Goal: Task Accomplishment & Management: Manage account settings

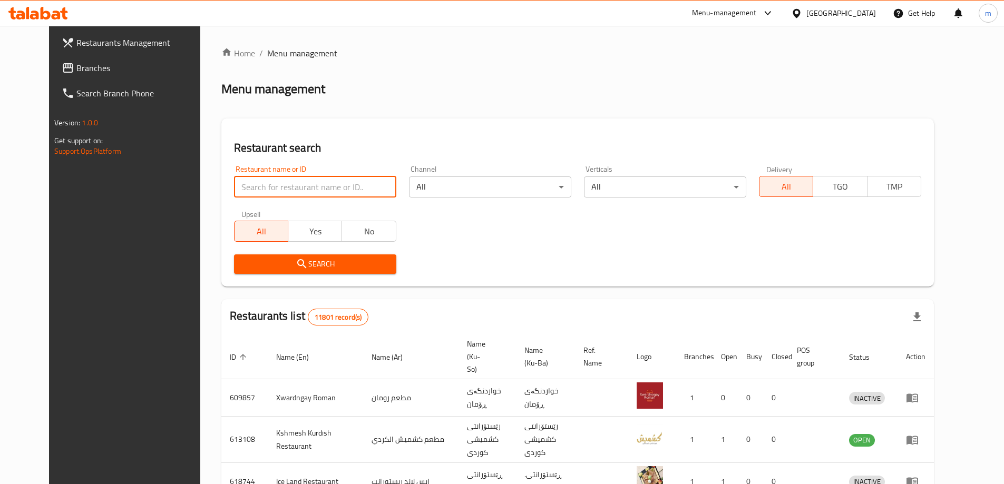
click at [250, 191] on input "search" at bounding box center [315, 186] width 162 height 21
click at [94, 77] on link "Branches" at bounding box center [134, 67] width 163 height 25
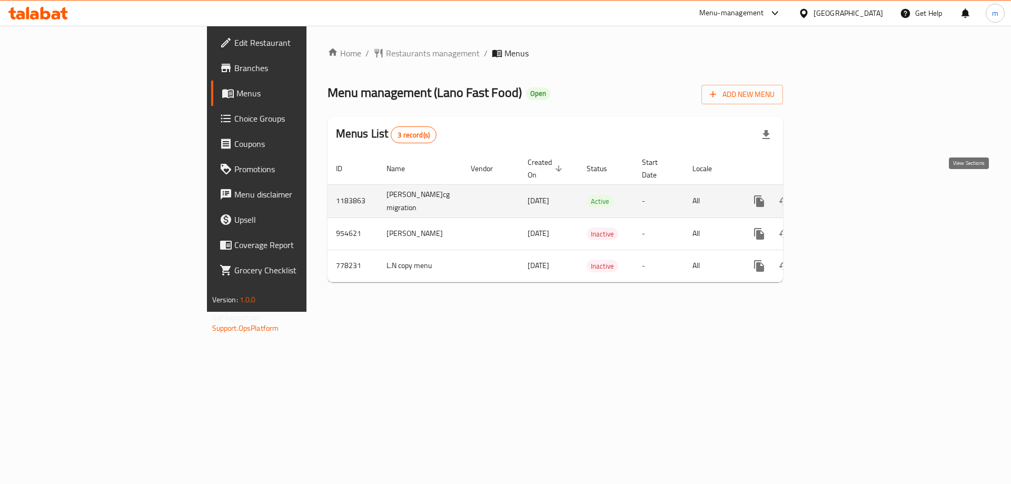
click at [842, 195] on icon "enhanced table" at bounding box center [835, 201] width 13 height 13
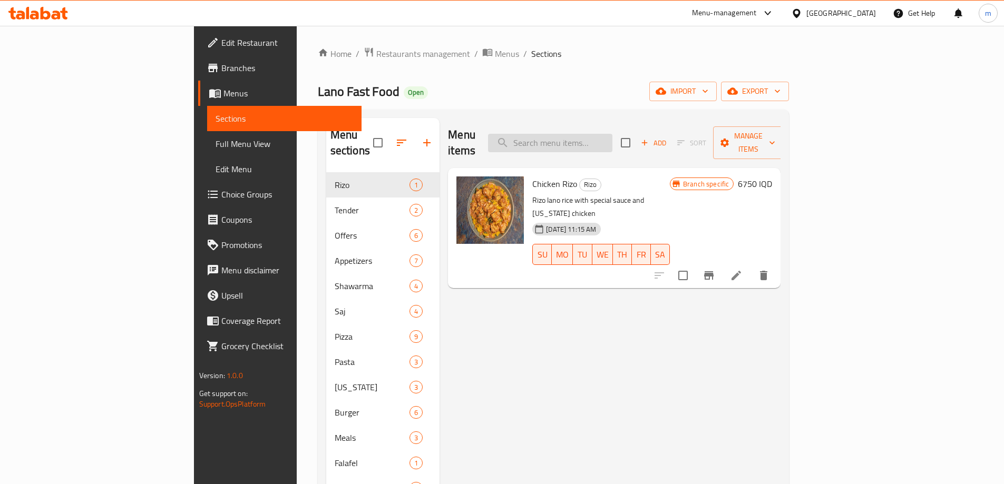
click at [589, 135] on input "search" at bounding box center [550, 143] width 124 height 18
paste input "Chicken Mince Burger"
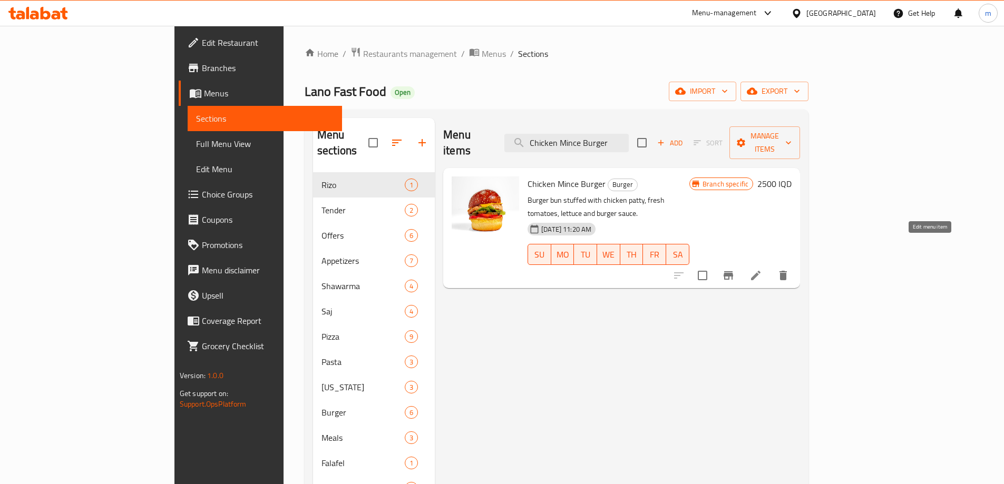
type input "Chicken Mince Burger"
click at [762, 269] on icon at bounding box center [755, 275] width 13 height 13
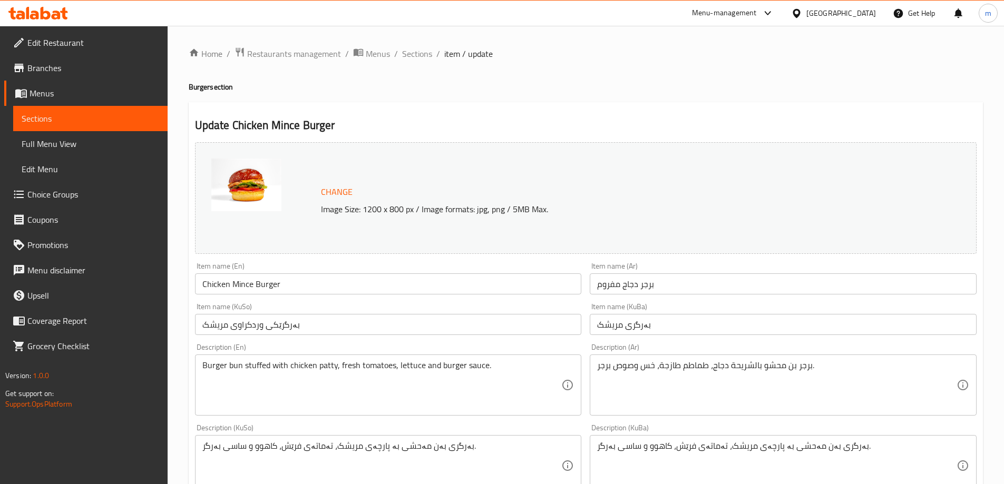
click at [234, 289] on input "Chicken Mince Burger" at bounding box center [388, 283] width 387 height 21
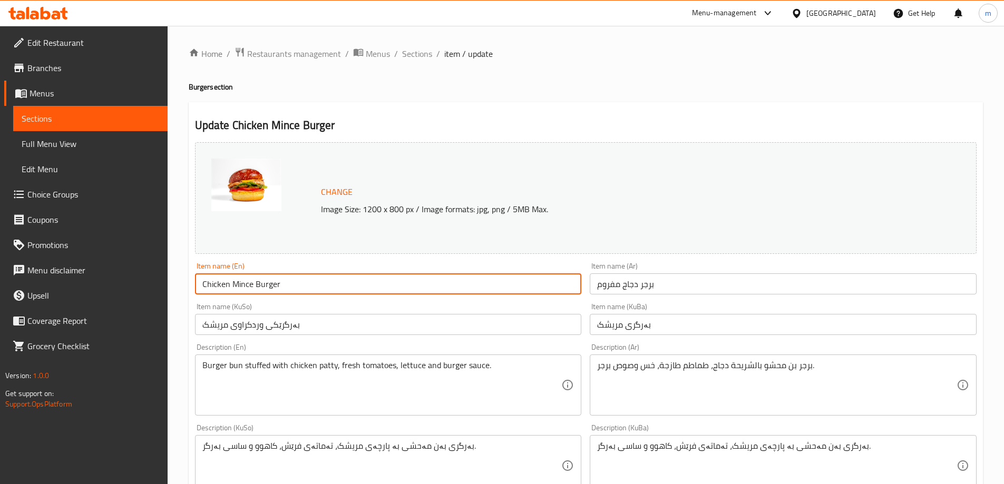
click at [234, 289] on input "Chicken Mince Burger" at bounding box center [388, 283] width 387 height 21
click at [206, 282] on input "Chicken Burger" at bounding box center [388, 283] width 387 height 21
click at [203, 284] on input "Chicken Burger" at bounding box center [388, 283] width 387 height 21
paste input "Mince"
type input "Minced Chicken Burger"
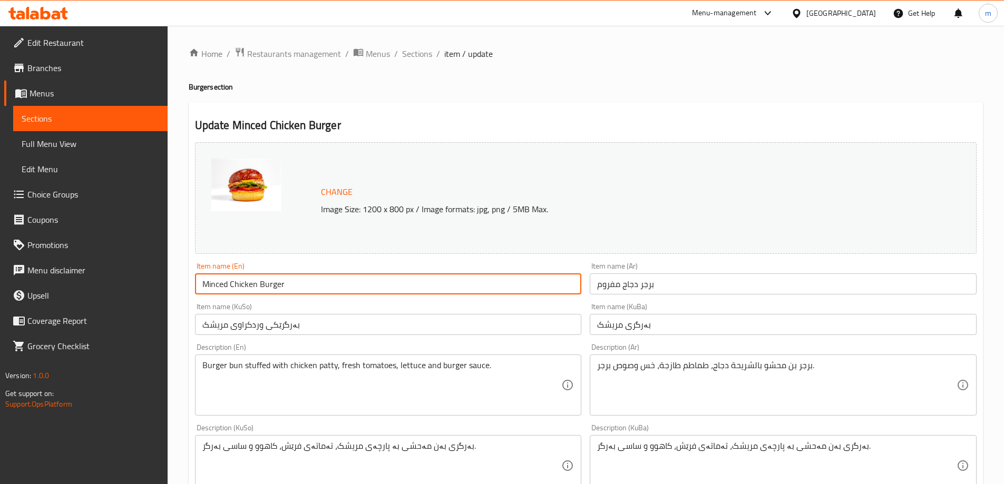
click at [525, 326] on input "بەرگرێکی وردکراوی مریشک" at bounding box center [388, 324] width 387 height 21
click at [218, 291] on input "Minced Chicken Burger" at bounding box center [388, 283] width 387 height 21
click at [547, 327] on input "بەرگرێکی وردکراوی مریشک" at bounding box center [388, 324] width 387 height 21
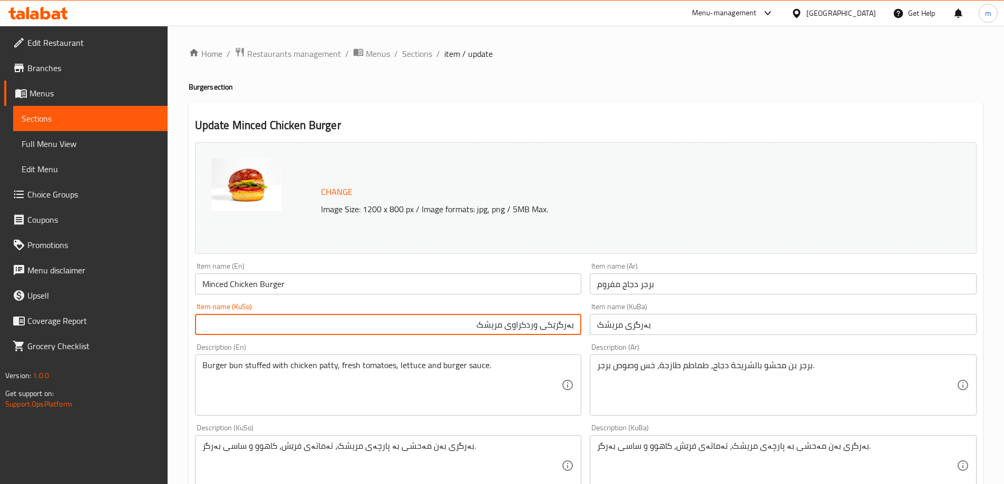
drag, startPoint x: 544, startPoint y: 328, endPoint x: 557, endPoint y: 331, distance: 13.5
click at [557, 331] on input "بەرگرێکی وردکراوی مریشک" at bounding box center [388, 324] width 387 height 21
click at [535, 325] on input "بەرگری وردکراوی مریشک" at bounding box center [388, 324] width 387 height 21
click at [514, 330] on input "بەرگری مریشک" at bounding box center [388, 324] width 387 height 21
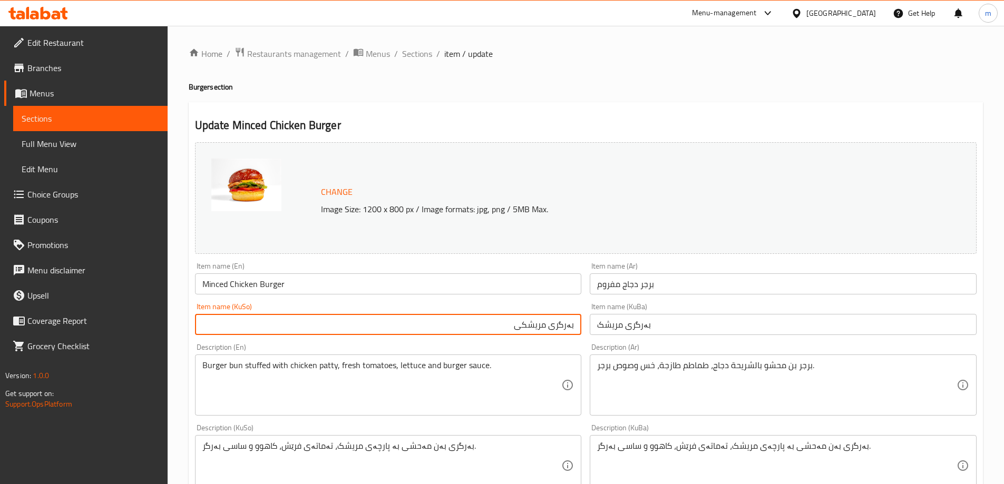
paste input "وردکراو"
click at [525, 329] on input "بەرگری مریشکی وردکراو" at bounding box center [388, 324] width 387 height 21
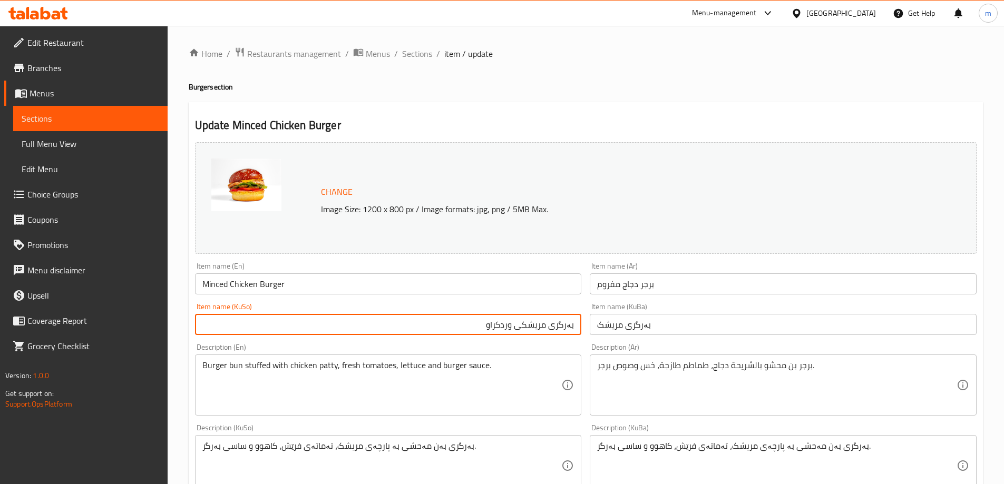
type input "بەرگری مریشکی وردکراو"
click at [635, 317] on input "بەرگری مریشک" at bounding box center [782, 324] width 387 height 21
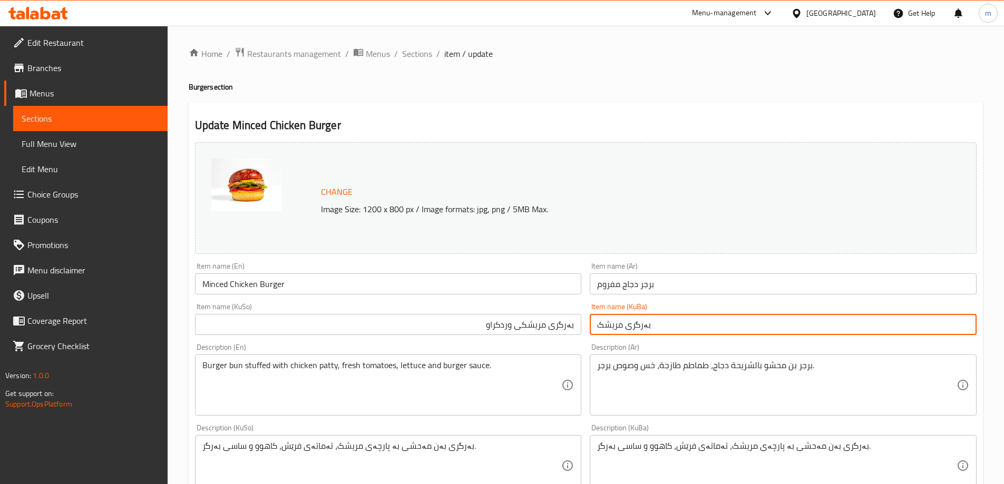
click at [635, 317] on input "بەرگری مریشک" at bounding box center [782, 324] width 387 height 21
paste input "ی وردکراو"
type input "بەرگری مریشکی وردکراو"
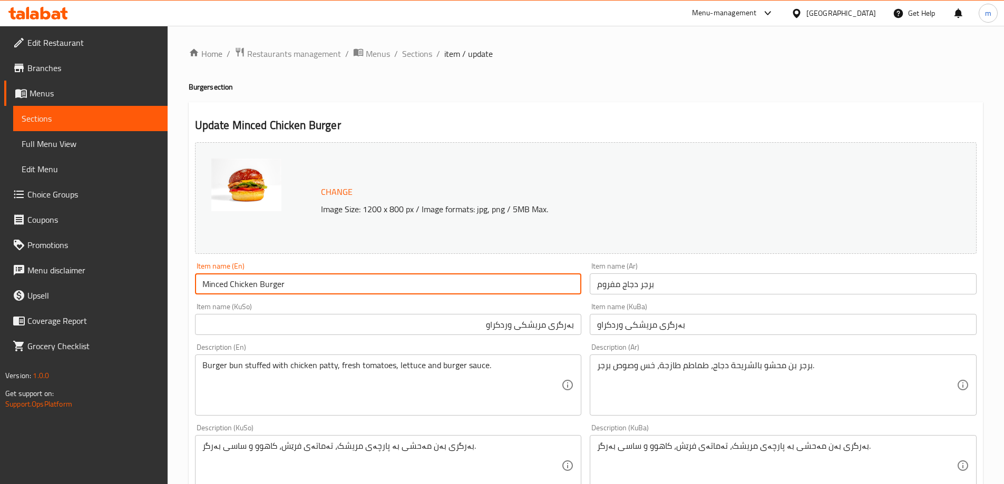
click at [455, 288] on input "Minced Chicken Burger" at bounding box center [388, 283] width 387 height 21
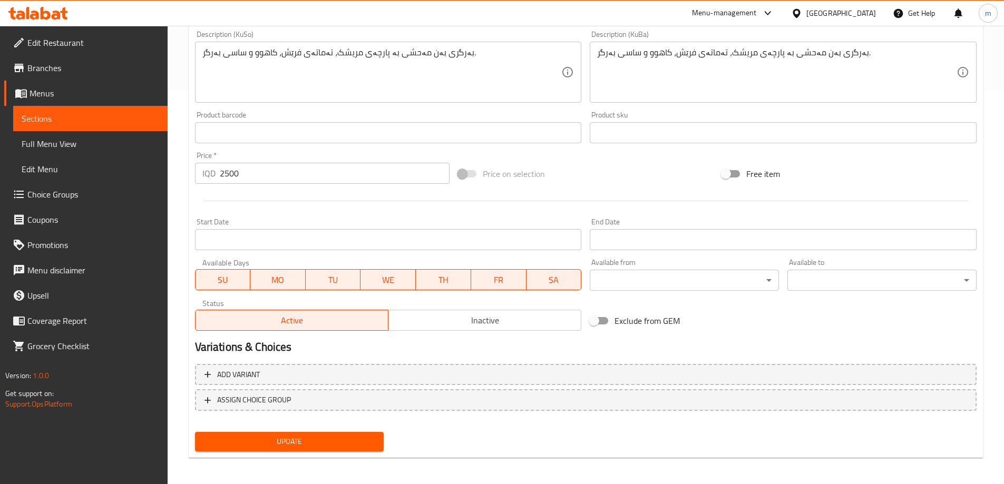
scroll to position [397, 0]
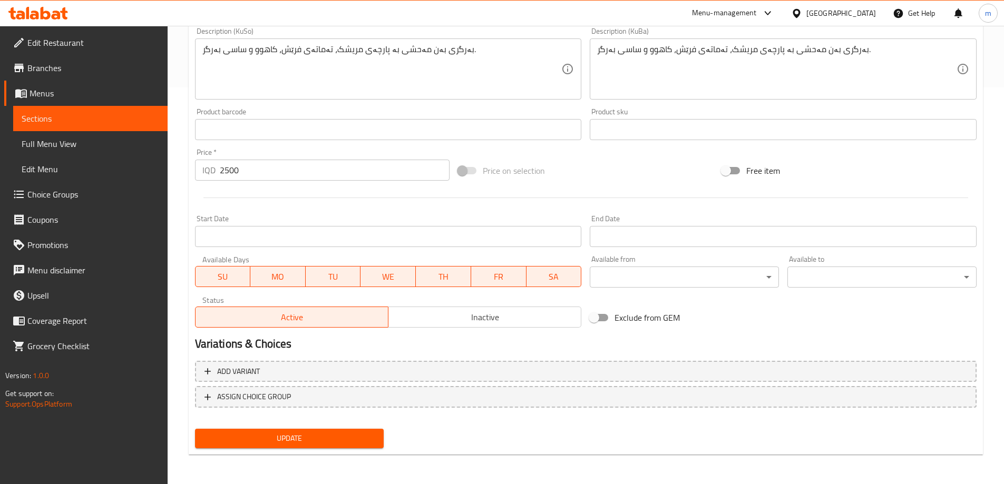
click at [323, 436] on span "Update" at bounding box center [289, 438] width 172 height 13
drag, startPoint x: 65, startPoint y: 146, endPoint x: 86, endPoint y: 131, distance: 26.3
click at [64, 146] on span "Full Menu View" at bounding box center [90, 143] width 137 height 13
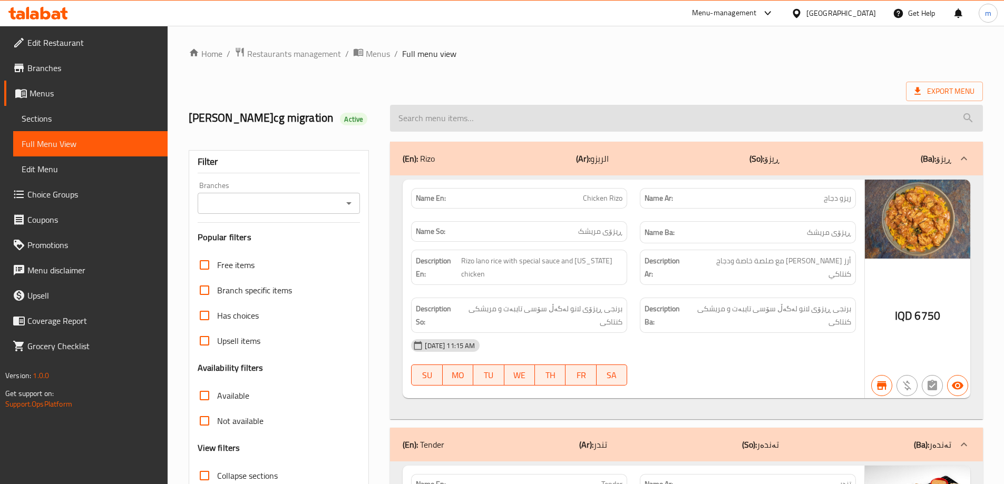
click at [474, 120] on input "search" at bounding box center [686, 118] width 593 height 27
paste input "Minced Chicken Burger"
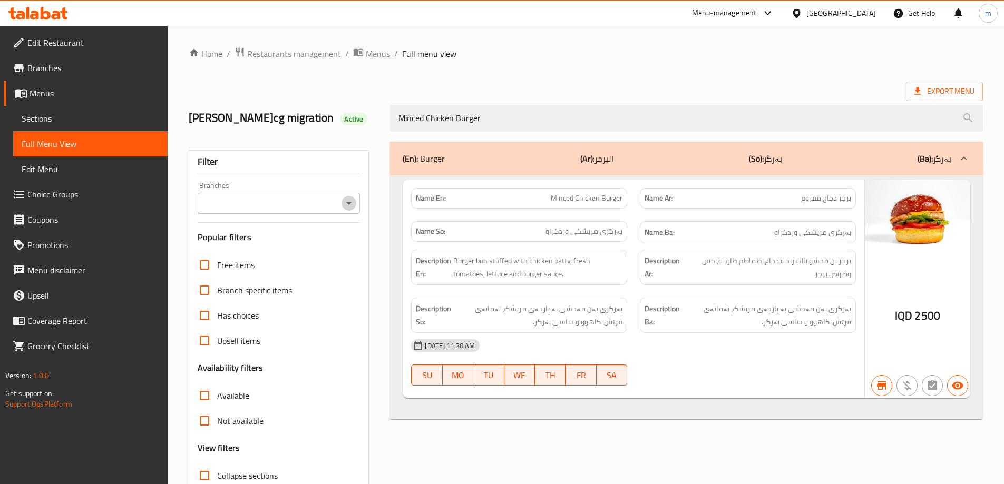
click at [350, 208] on icon "Open" at bounding box center [348, 203] width 13 height 13
type input "Minced Chicken Burger"
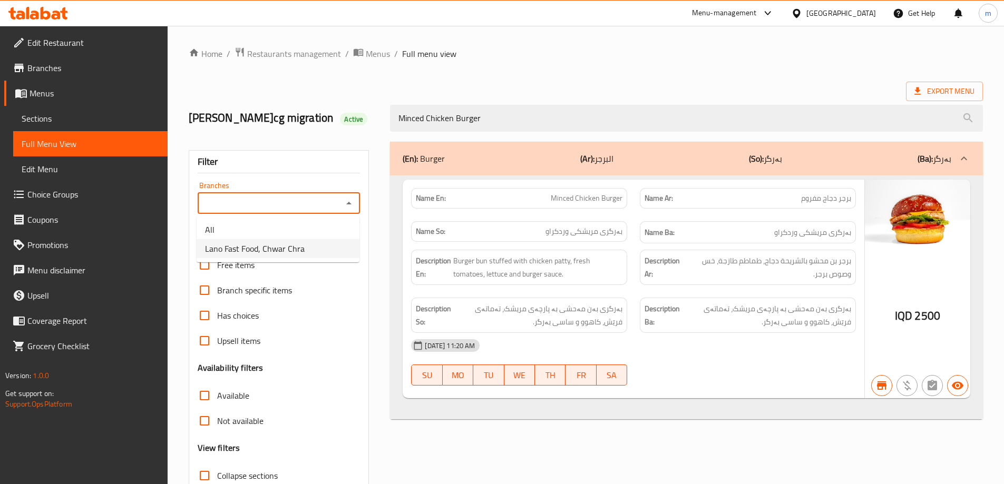
click at [253, 244] on span "Lano Fast Food, Chwar Chra" at bounding box center [255, 248] width 100 height 13
type input "Lano Fast Food, Chwar Chra"
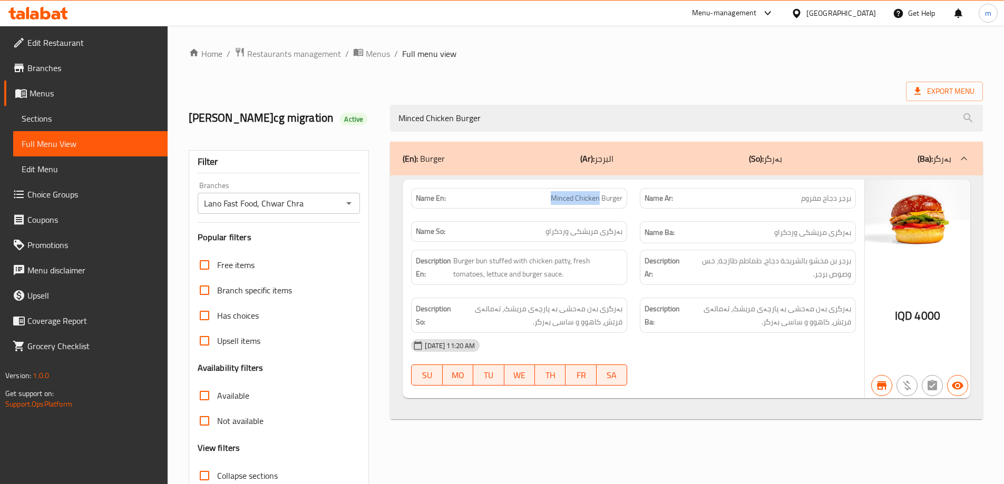
drag, startPoint x: 550, startPoint y: 198, endPoint x: 598, endPoint y: 196, distance: 48.0
click at [598, 196] on p "Name En: Minced Chicken Burger" at bounding box center [519, 198] width 206 height 11
click at [644, 221] on div "Name Ba: بەرگری مریشکی وردکراو" at bounding box center [747, 232] width 229 height 35
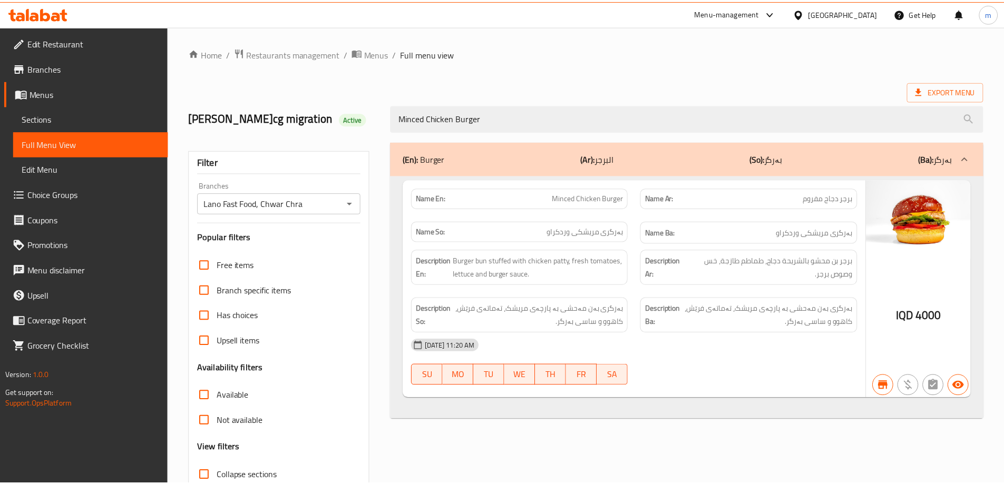
scroll to position [76, 0]
